Goal: Transaction & Acquisition: Purchase product/service

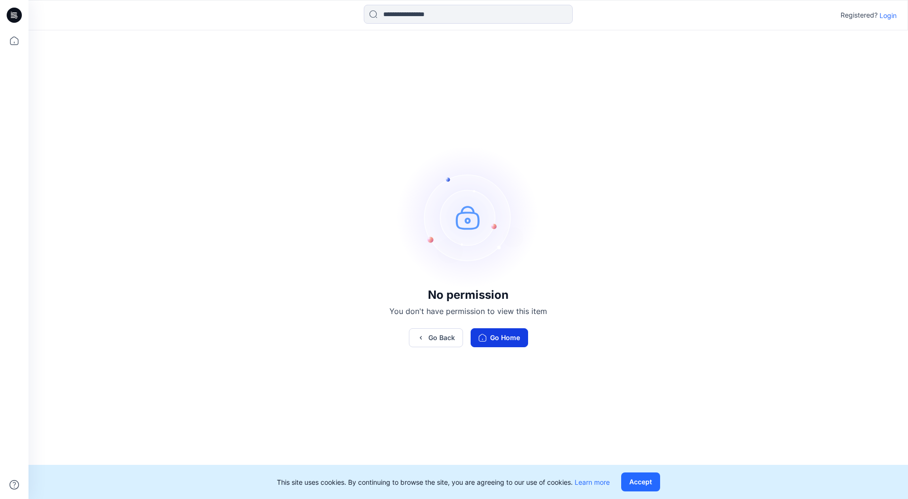
click at [515, 344] on button "Go Home" at bounding box center [498, 337] width 57 height 19
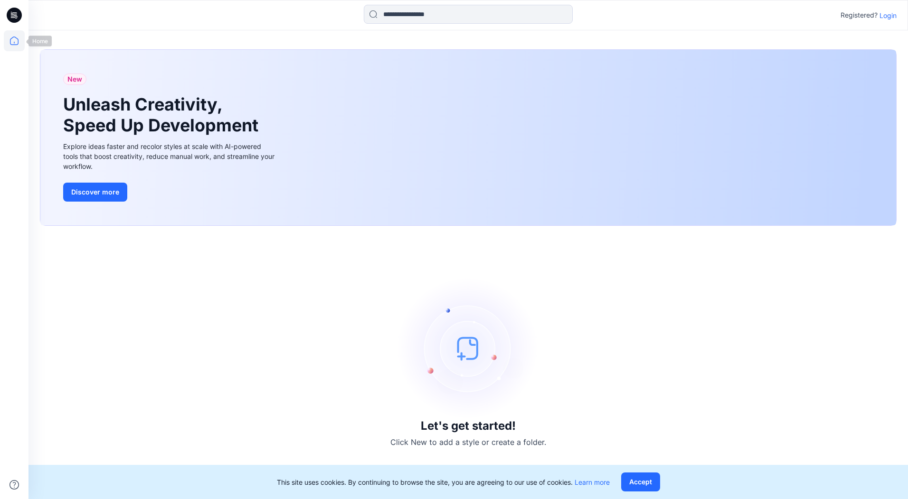
click at [12, 48] on icon at bounding box center [14, 40] width 21 height 21
click at [15, 18] on icon at bounding box center [13, 17] width 4 height 0
click at [15, 17] on icon at bounding box center [15, 17] width 3 height 0
click at [15, 37] on icon at bounding box center [14, 41] width 9 height 9
click at [15, 12] on icon at bounding box center [14, 15] width 15 height 15
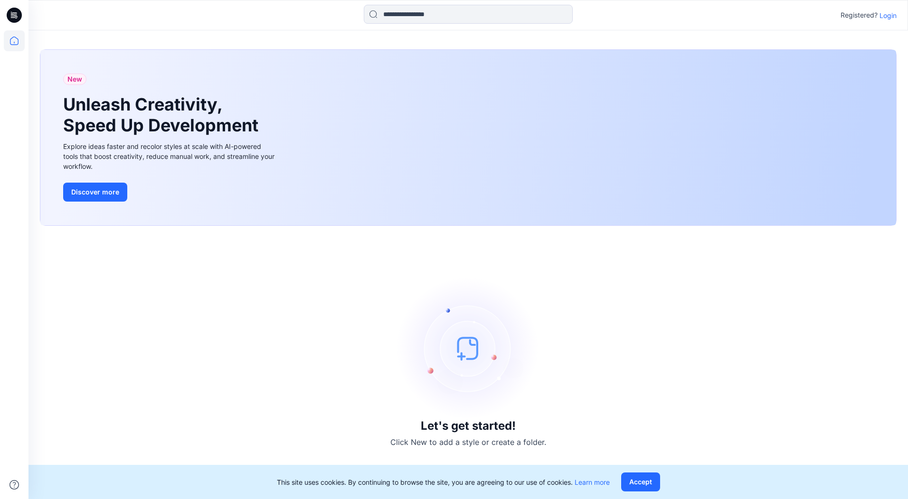
click at [18, 11] on icon at bounding box center [14, 15] width 15 height 15
click at [19, 28] on icon at bounding box center [14, 15] width 15 height 30
click at [12, 12] on icon at bounding box center [14, 15] width 15 height 15
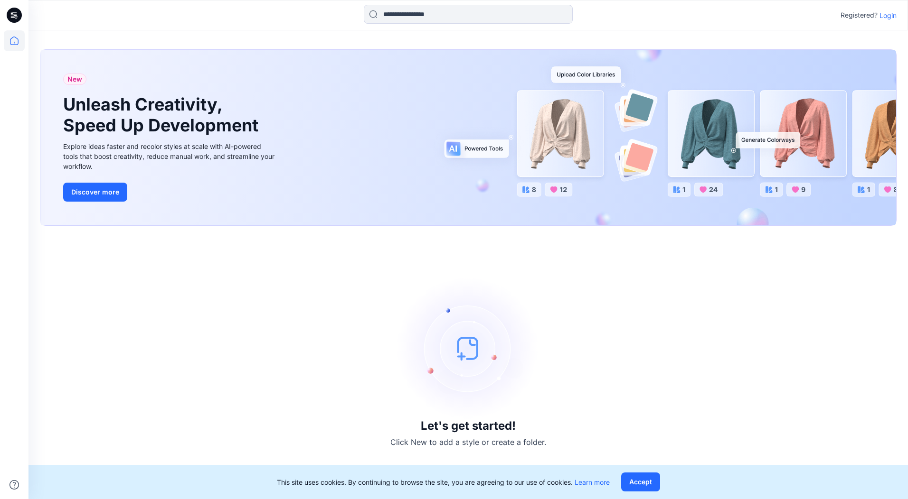
click at [885, 17] on p "Login" at bounding box center [887, 15] width 17 height 10
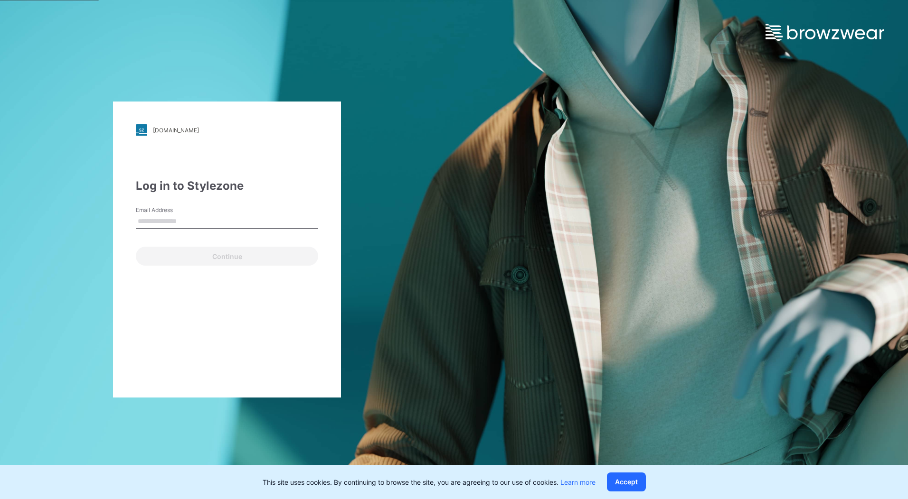
click at [160, 232] on div "Email Address" at bounding box center [227, 220] width 182 height 28
click at [159, 227] on input "Email Address" at bounding box center [227, 222] width 182 height 14
type input "**********"
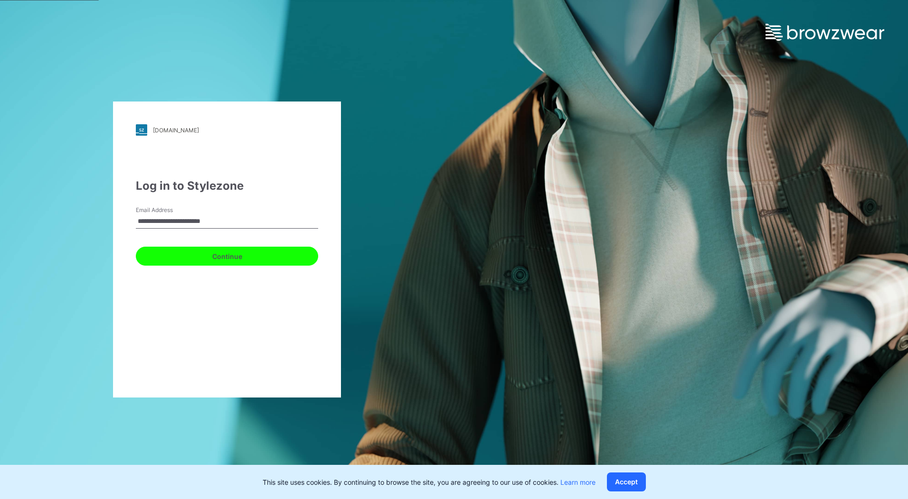
click at [173, 256] on button "Continue" at bounding box center [227, 256] width 182 height 19
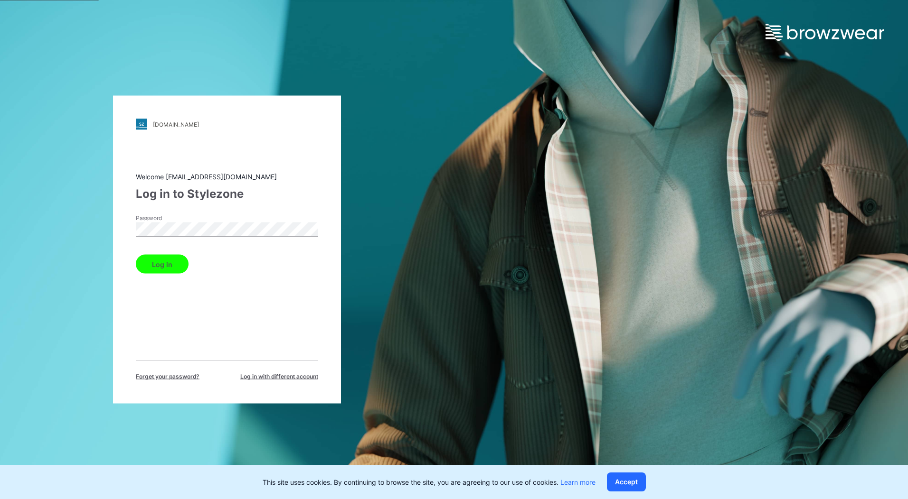
click at [166, 261] on button "Log in" at bounding box center [162, 264] width 53 height 19
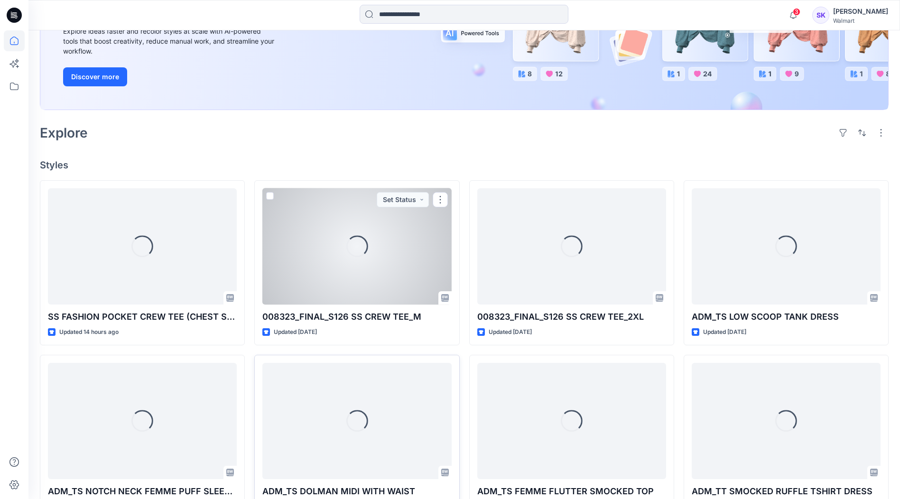
scroll to position [190, 0]
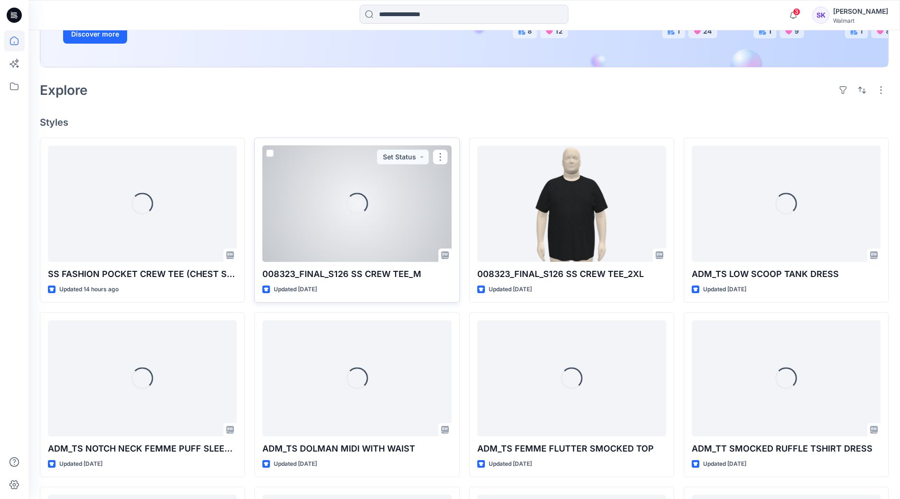
click at [387, 246] on div "Loading..." at bounding box center [356, 204] width 189 height 116
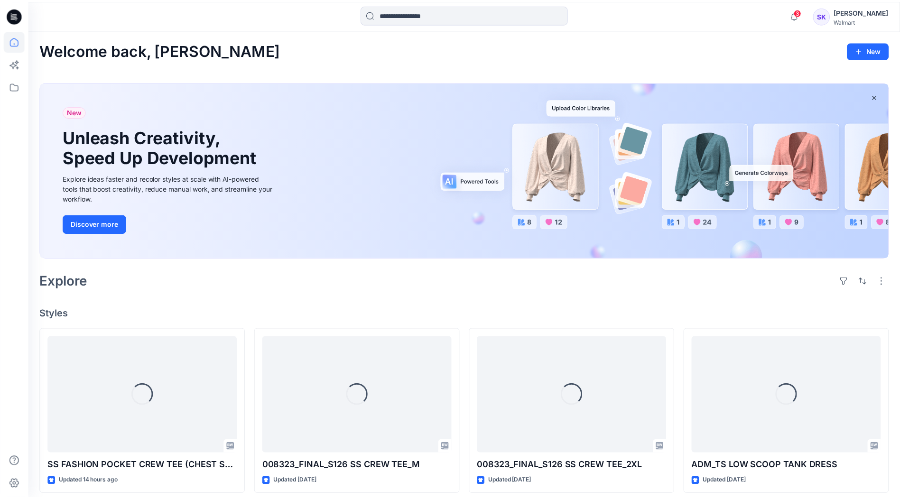
scroll to position [190, 0]
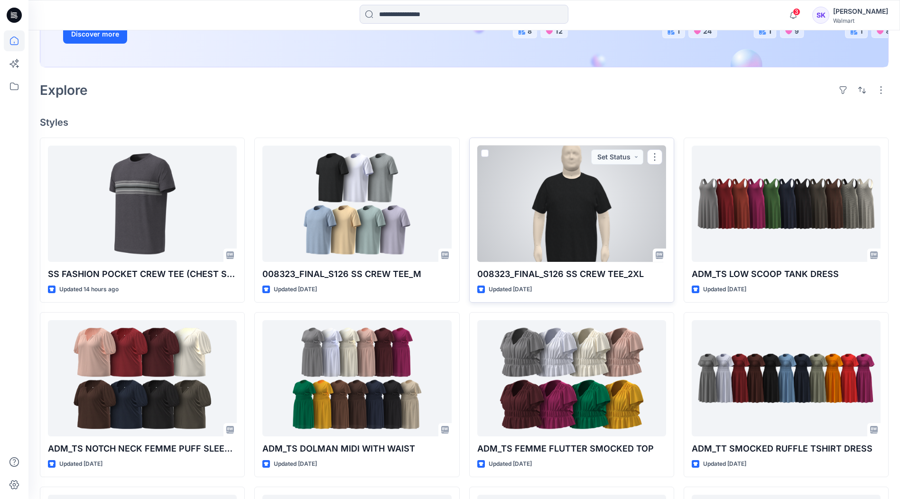
click at [654, 184] on div at bounding box center [572, 204] width 189 height 116
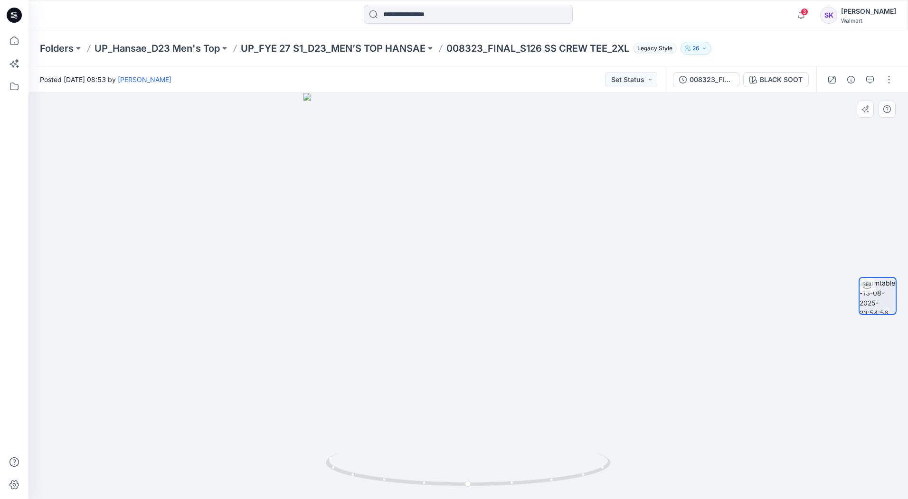
click at [881, 140] on div at bounding box center [467, 296] width 879 height 406
click at [875, 343] on div at bounding box center [877, 296] width 38 height 237
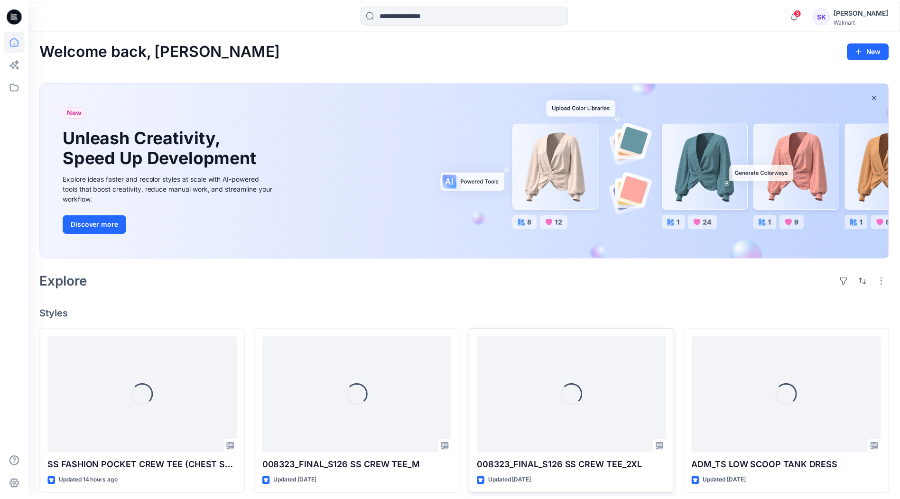
scroll to position [190, 0]
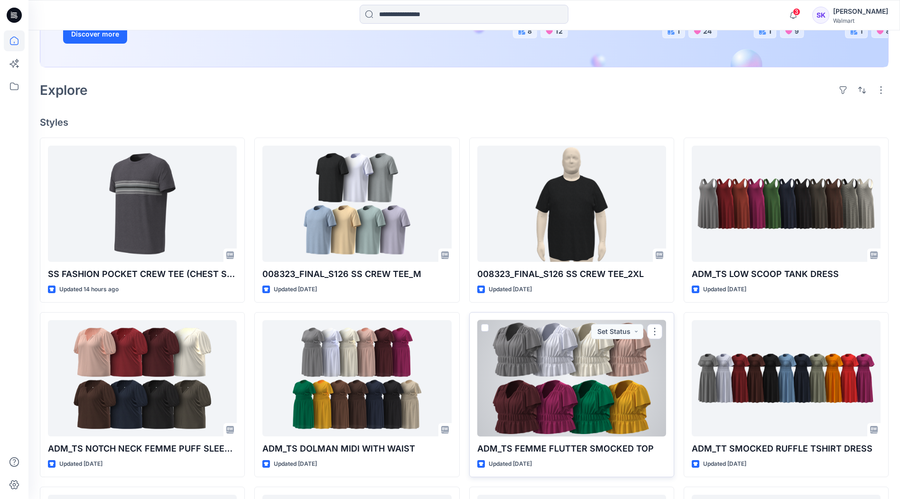
click at [552, 368] on div at bounding box center [572, 378] width 189 height 116
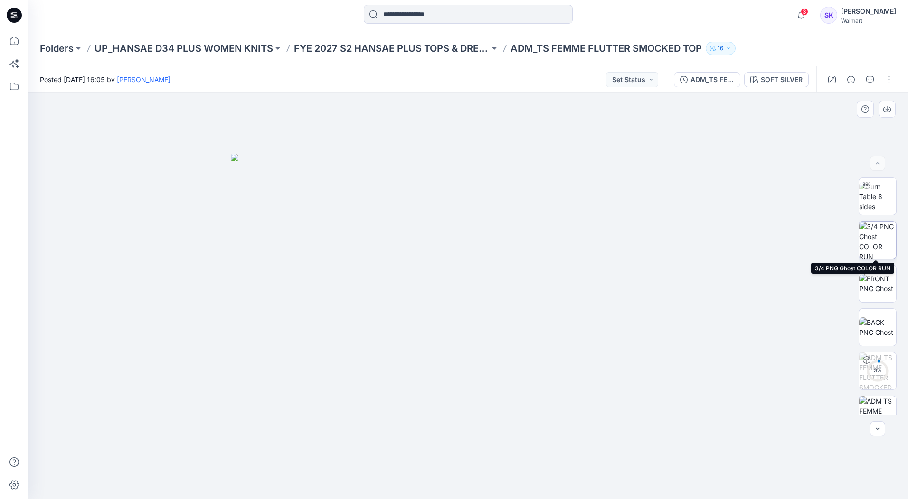
click at [887, 234] on img at bounding box center [877, 240] width 37 height 37
click at [871, 239] on img at bounding box center [877, 240] width 36 height 36
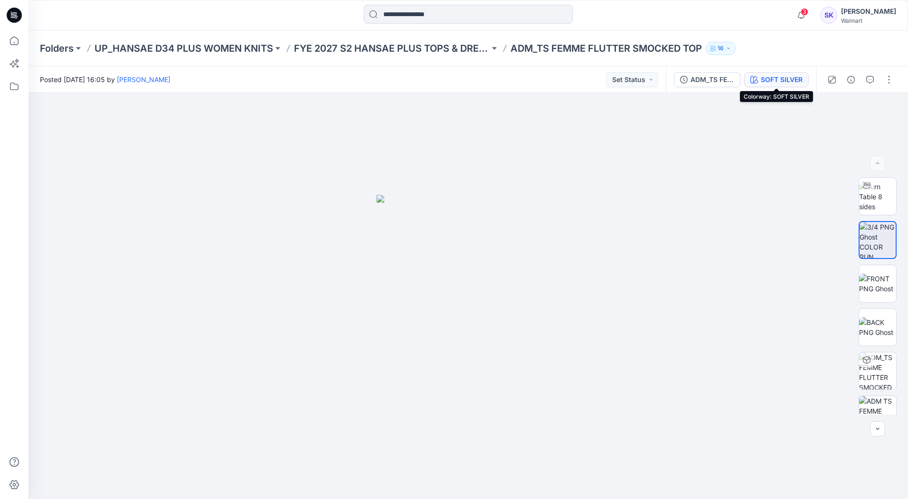
click at [779, 80] on div "SOFT SILVER" at bounding box center [781, 80] width 42 height 10
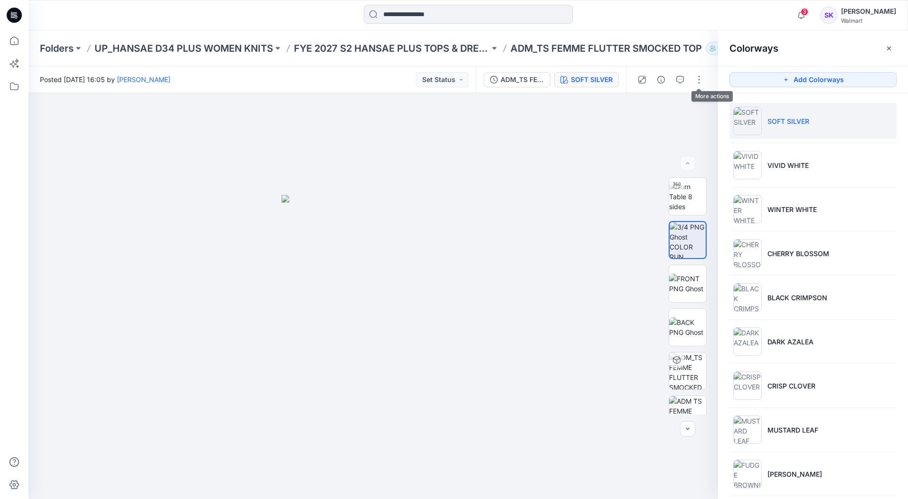
click at [834, 132] on li "SOFT SILVER" at bounding box center [812, 121] width 167 height 36
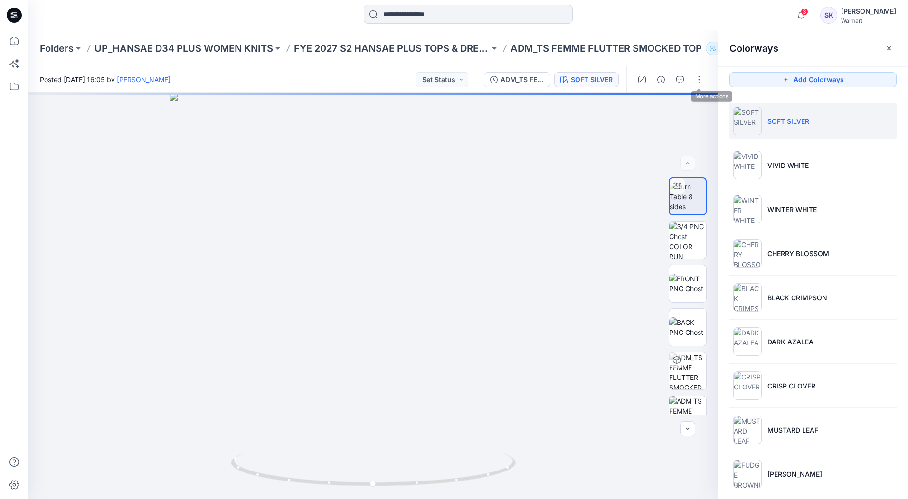
click at [798, 121] on p "SOFT SILVER" at bounding box center [788, 121] width 42 height 10
click at [695, 228] on img at bounding box center [687, 240] width 37 height 37
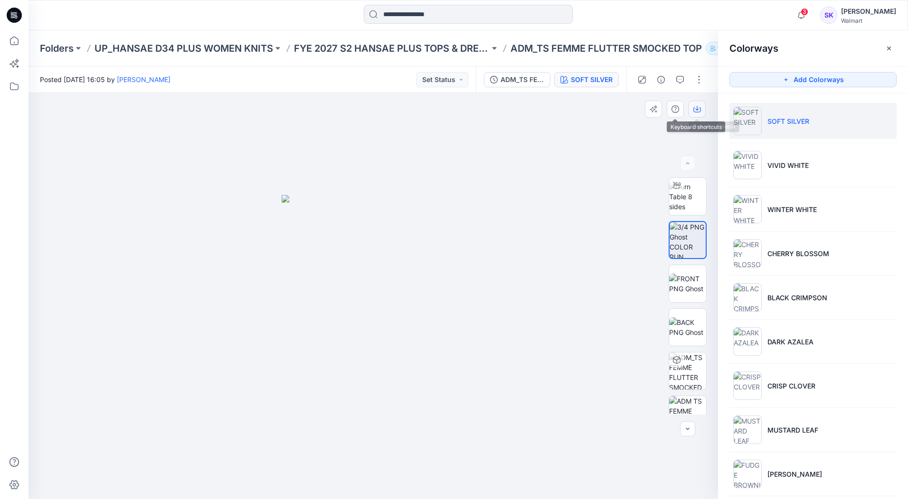
click at [695, 107] on icon "button" at bounding box center [697, 109] width 8 height 8
